Goal: Find specific page/section: Find specific page/section

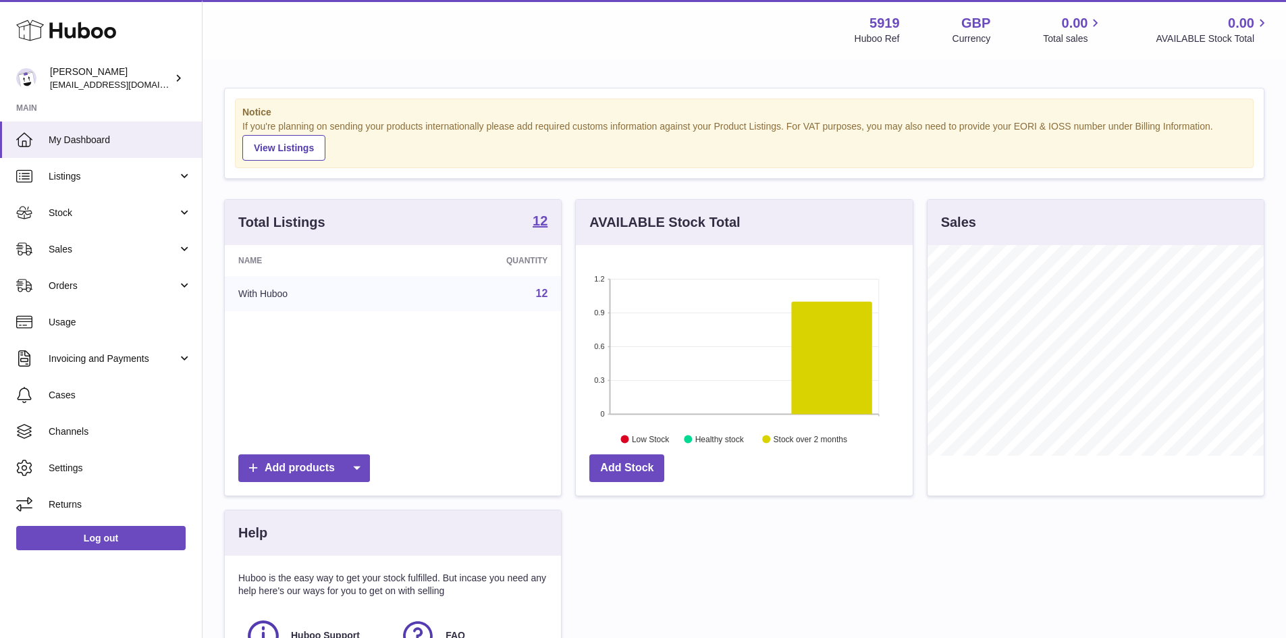
scroll to position [211, 337]
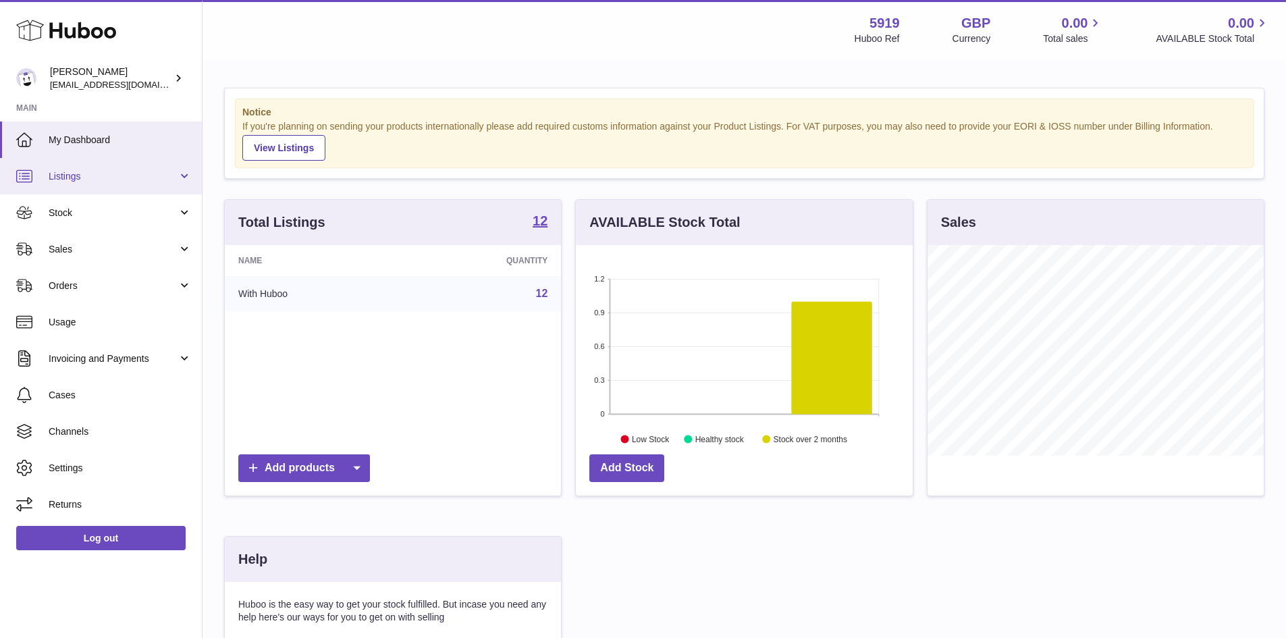
click at [173, 176] on span "Listings" at bounding box center [113, 176] width 129 height 13
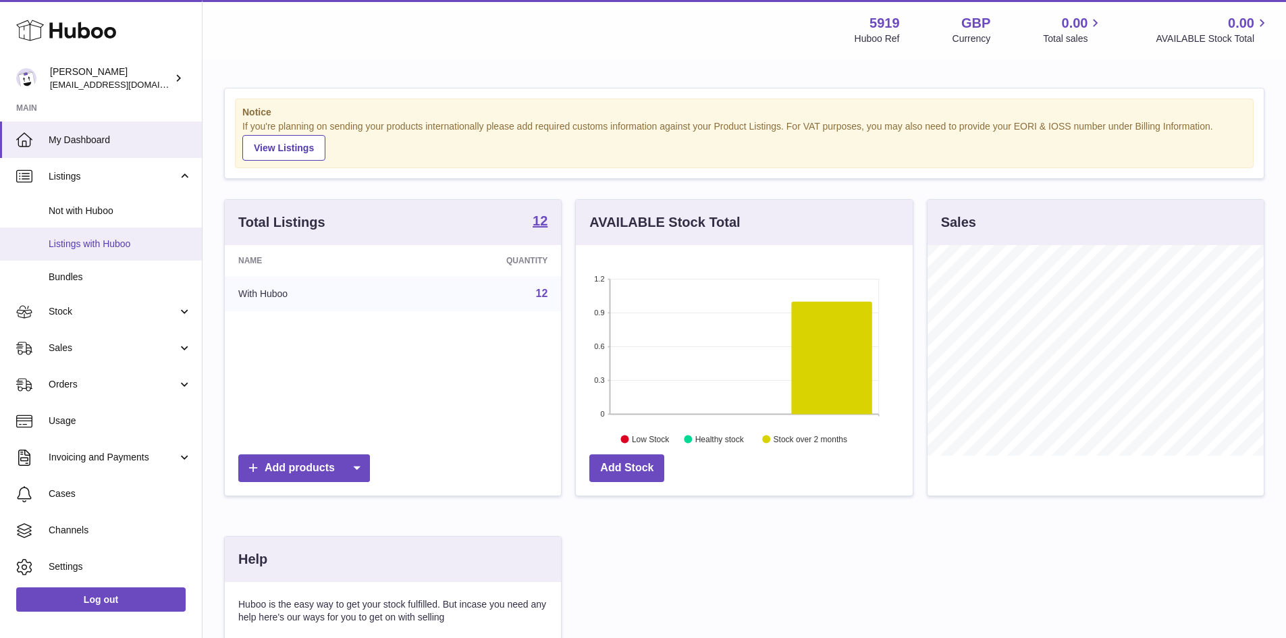
click at [129, 243] on span "Listings with Huboo" at bounding box center [120, 244] width 143 height 13
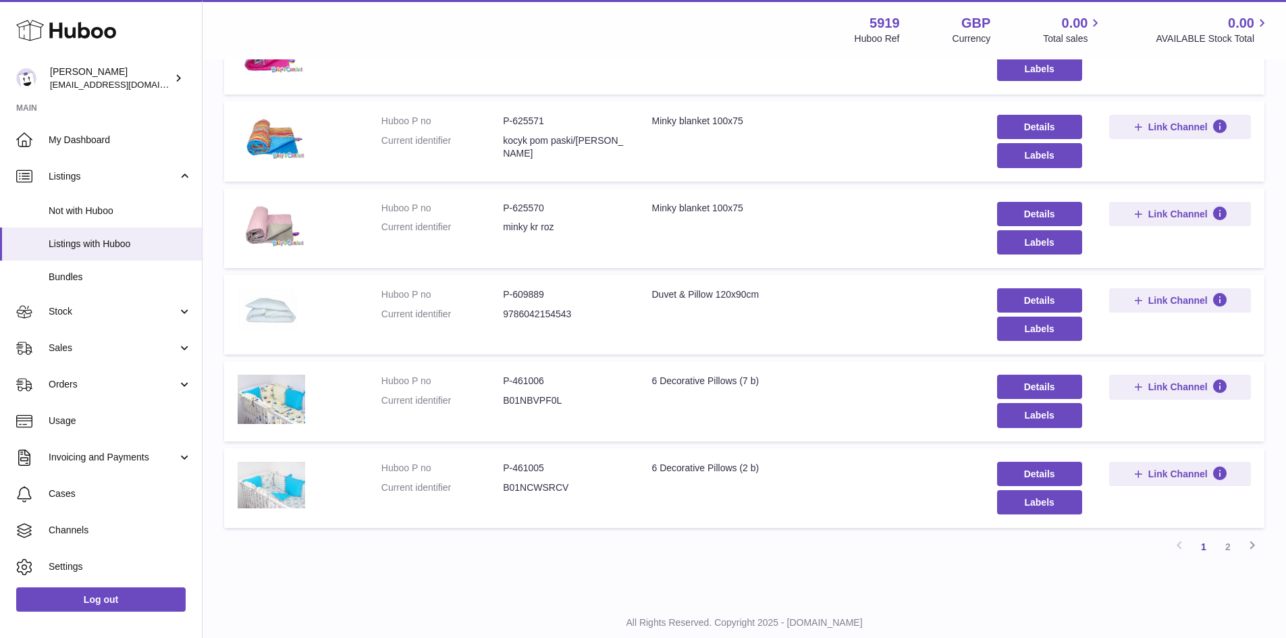
scroll to position [645, 0]
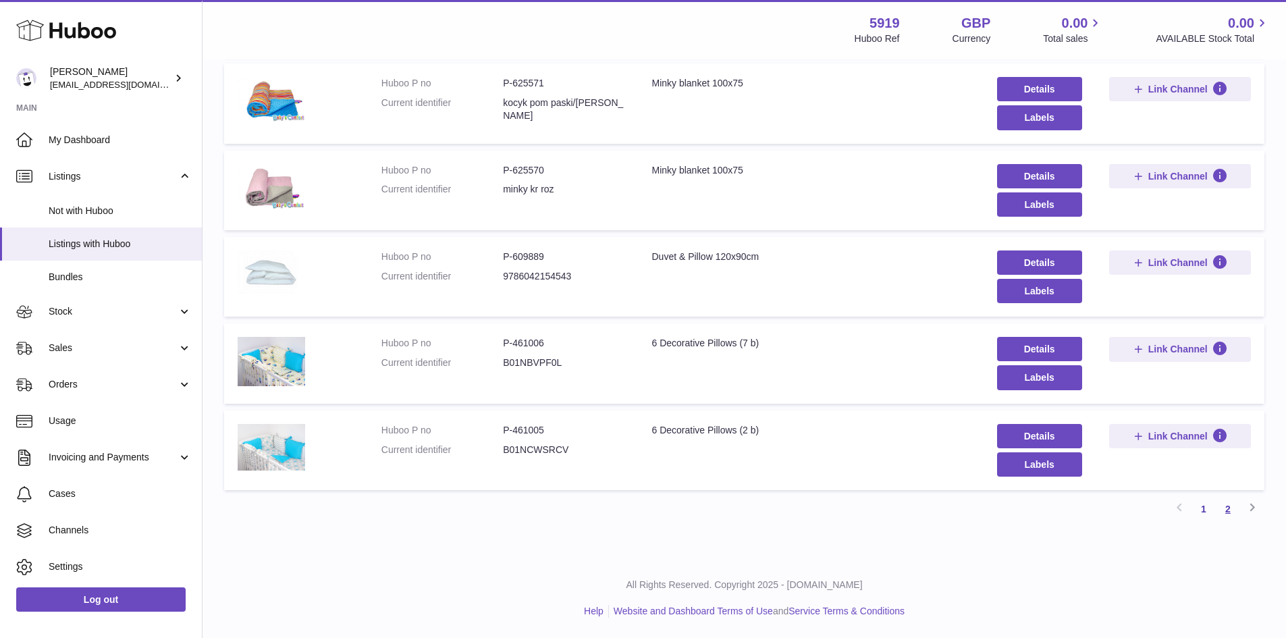
click at [1227, 511] on link "2" at bounding box center [1228, 509] width 24 height 24
